Goal: Transaction & Acquisition: Purchase product/service

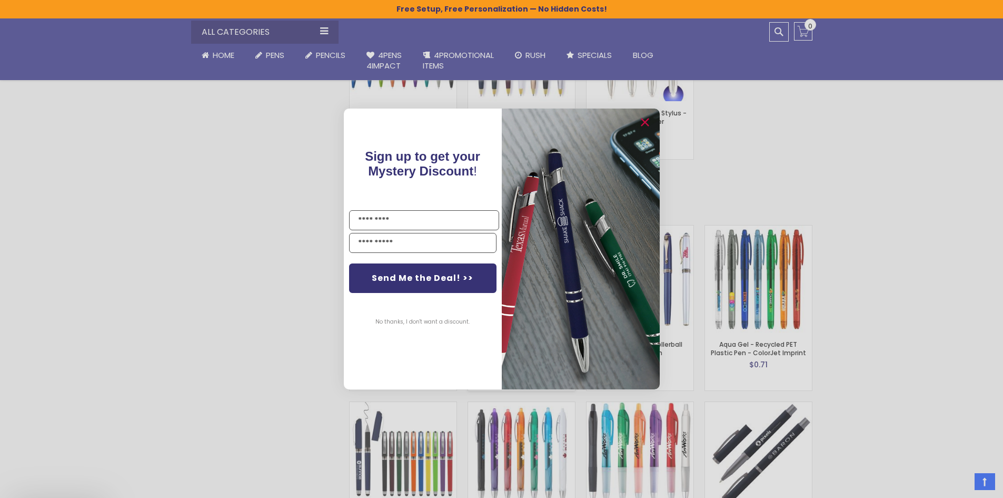
scroll to position [1599, 0]
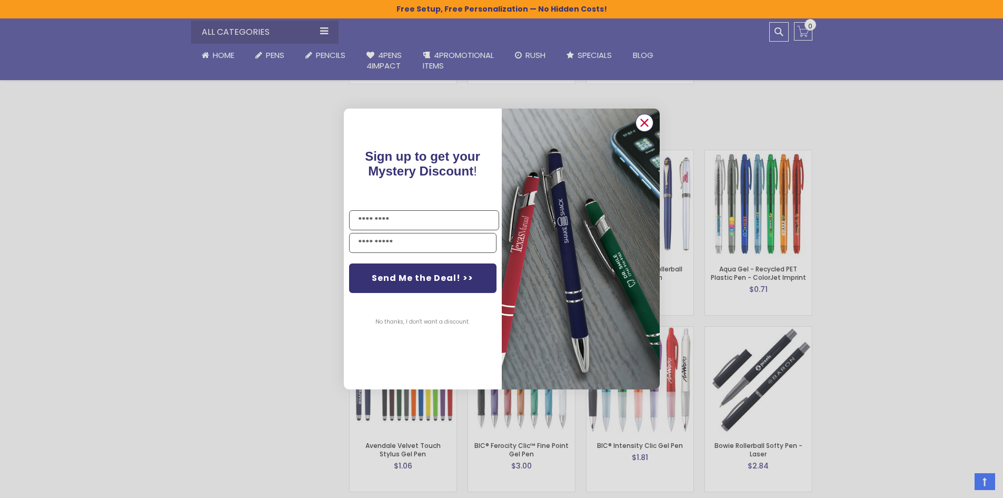
click at [644, 124] on icon "Close dialog" at bounding box center [644, 122] width 7 height 7
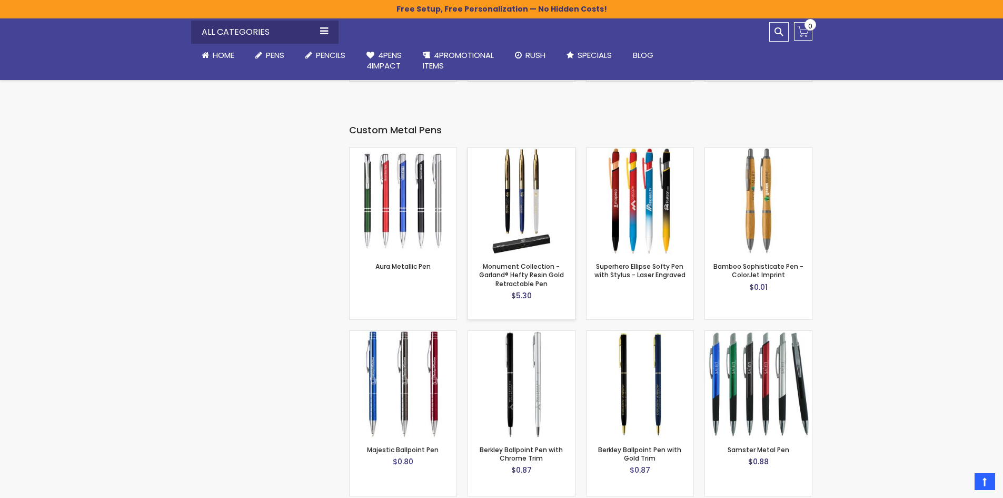
scroll to position [2757, 0]
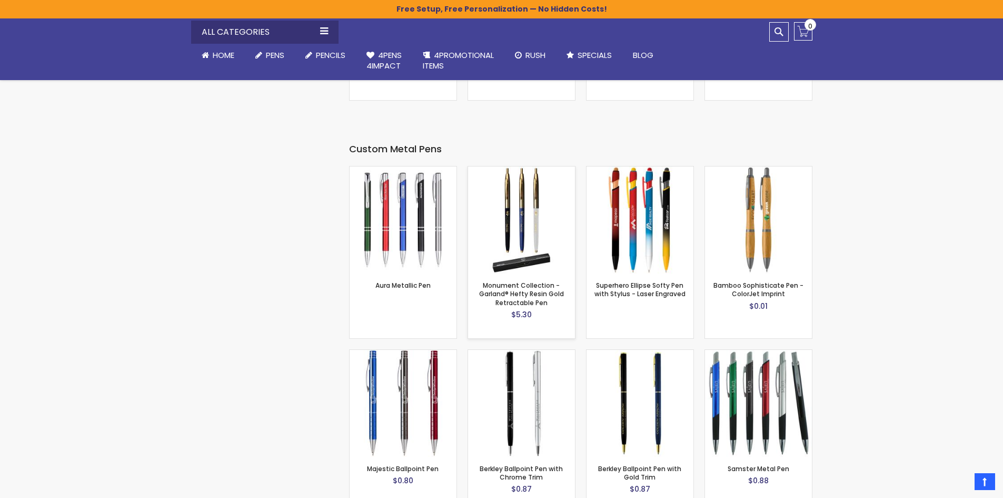
click at [527, 252] on img at bounding box center [521, 219] width 107 height 107
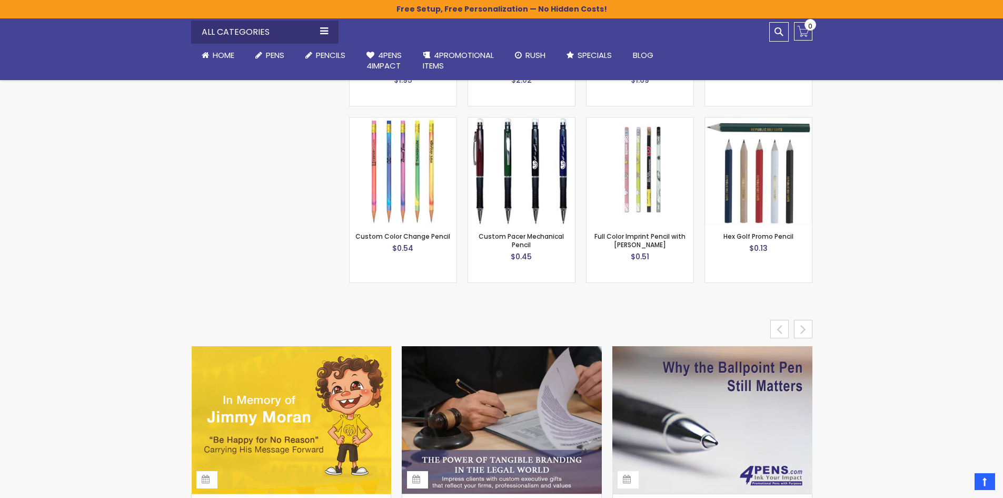
scroll to position [4443, 0]
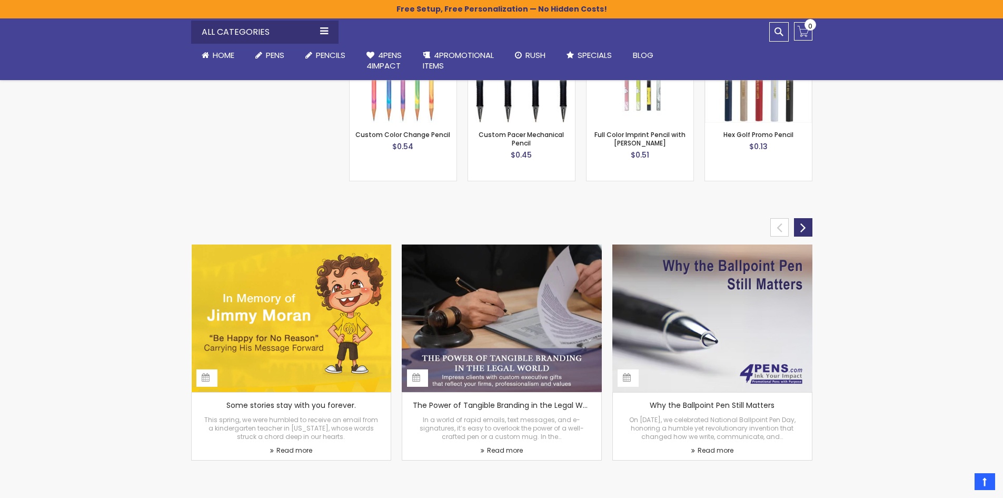
click at [810, 218] on div "next" at bounding box center [803, 227] width 18 height 18
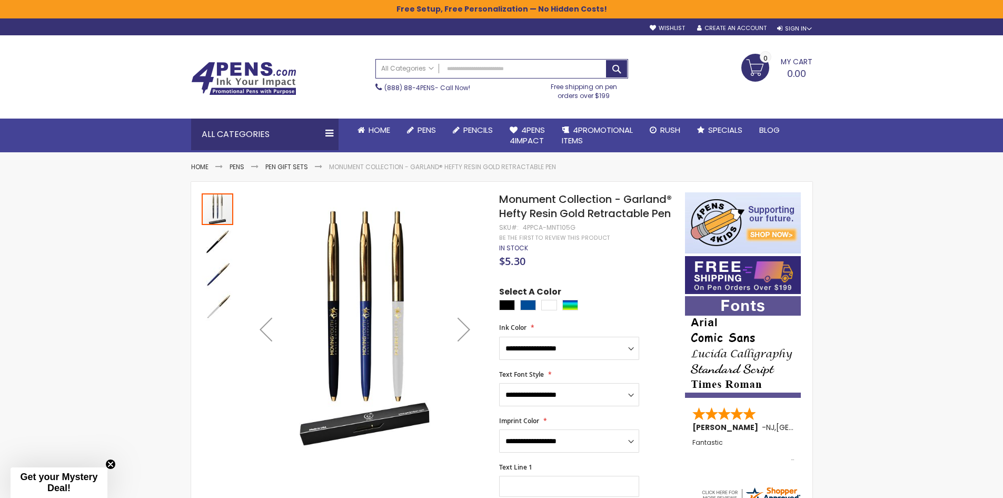
click at [467, 330] on div "Next" at bounding box center [464, 329] width 42 height 42
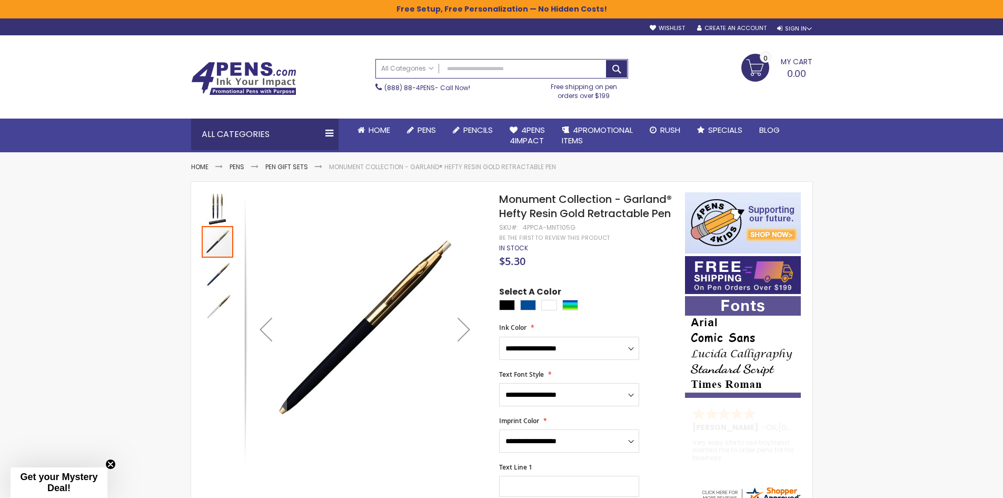
click at [468, 326] on div "Next" at bounding box center [464, 329] width 42 height 42
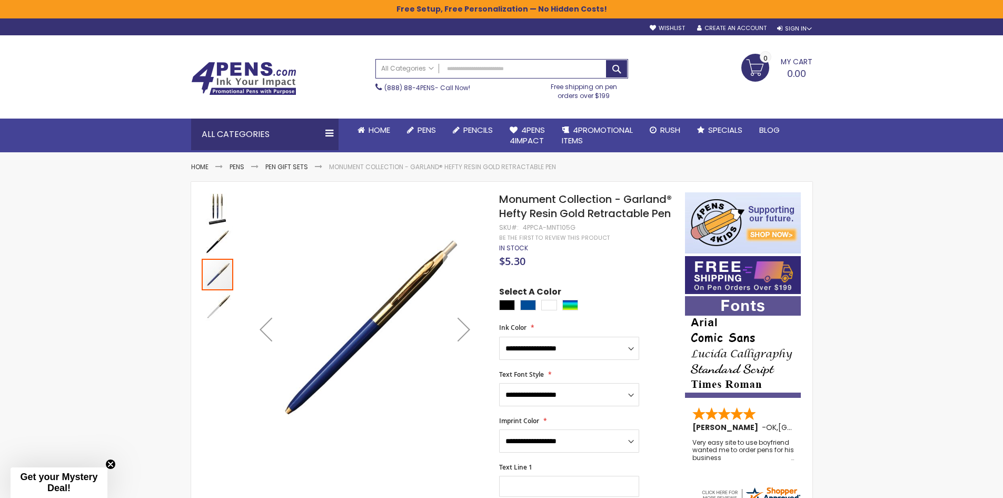
click at [468, 326] on div "Next" at bounding box center [464, 329] width 42 height 42
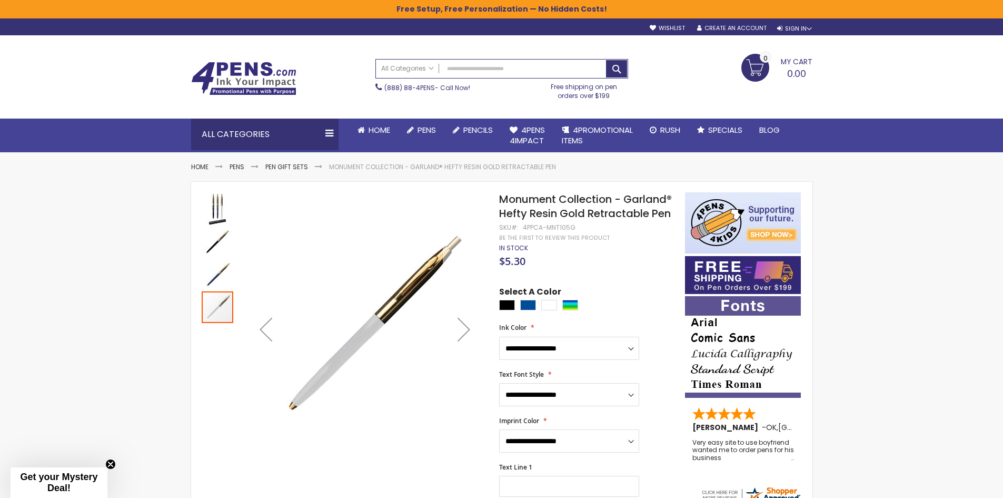
click at [468, 326] on div "Next" at bounding box center [464, 329] width 42 height 42
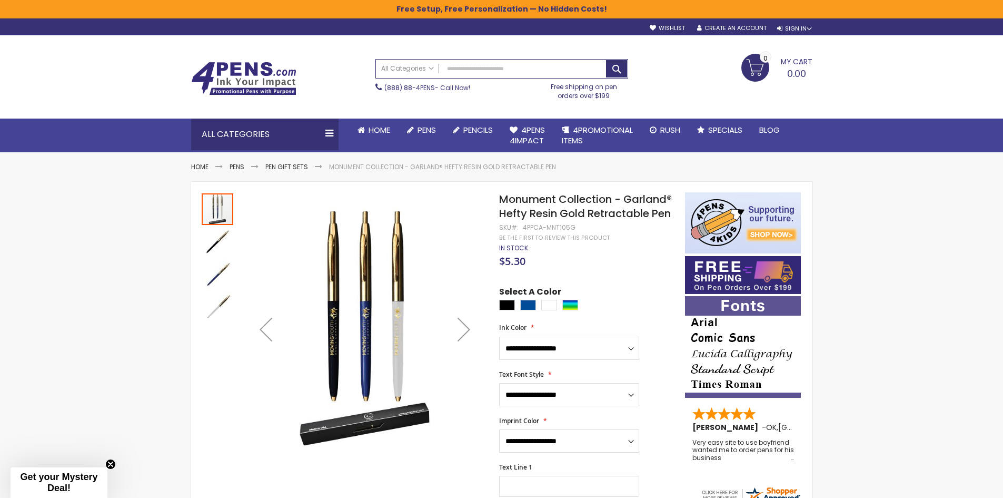
click at [468, 326] on div "Next" at bounding box center [464, 329] width 42 height 42
